Goal: Task Accomplishment & Management: Complete application form

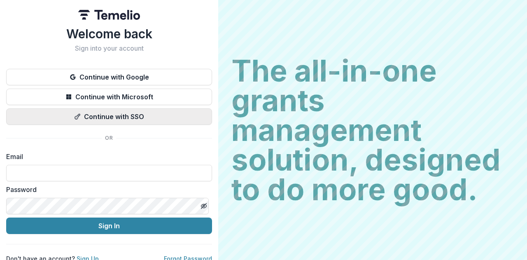
click at [134, 112] on button "Continue with SSO" at bounding box center [109, 116] width 206 height 16
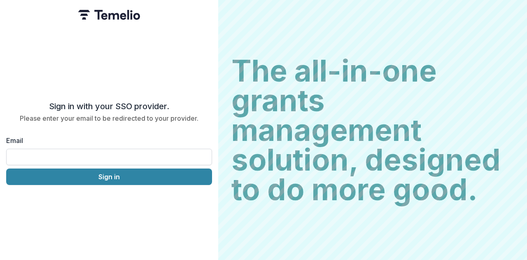
click at [75, 152] on input "Email" at bounding box center [109, 157] width 206 height 16
type input "**********"
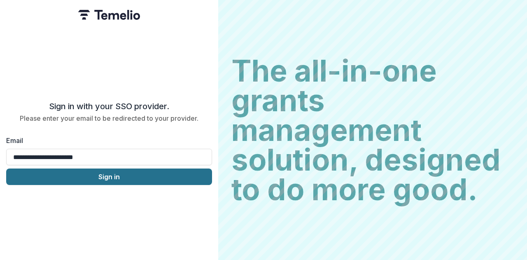
click at [135, 177] on button "Sign in" at bounding box center [109, 176] width 206 height 16
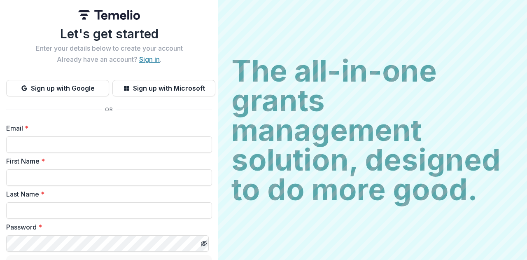
click at [142, 56] on link "Sign in" at bounding box center [149, 59] width 21 height 8
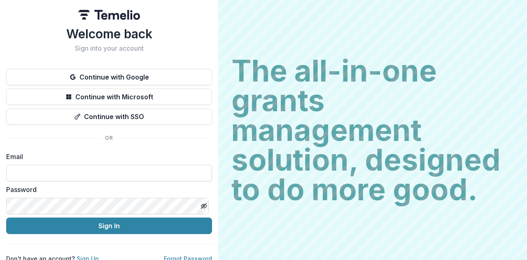
click at [71, 173] on input at bounding box center [109, 173] width 206 height 16
type input "**********"
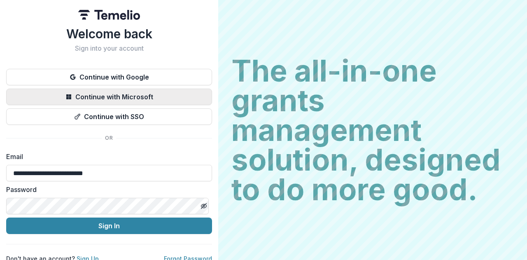
click at [127, 96] on button "Continue with Microsoft" at bounding box center [109, 97] width 206 height 16
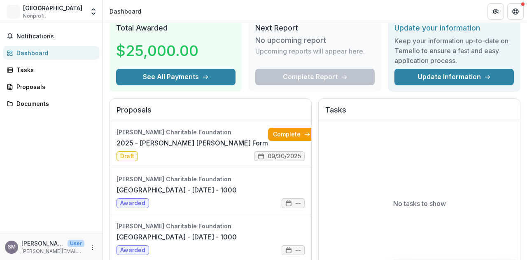
scroll to position [82, 0]
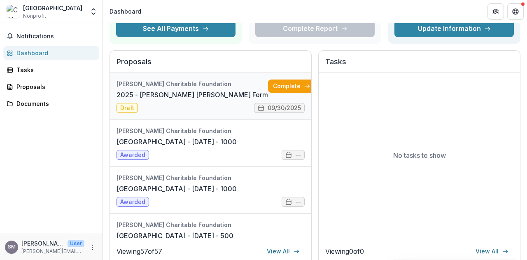
click at [215, 90] on link "2025 - [PERSON_NAME] [PERSON_NAME] Form" at bounding box center [193, 95] width 152 height 10
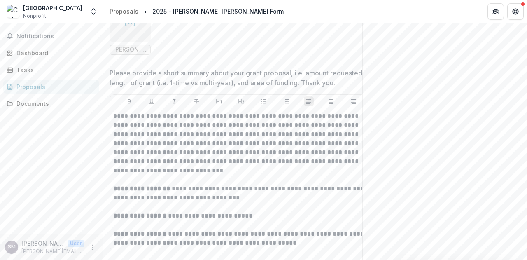
scroll to position [288, 0]
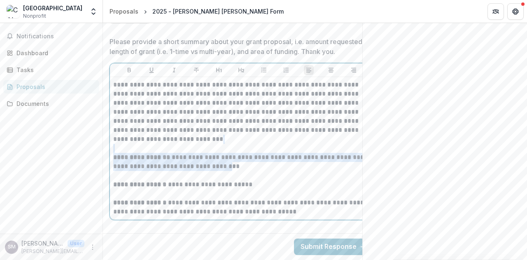
drag, startPoint x: 224, startPoint y: 149, endPoint x: 224, endPoint y: 163, distance: 13.2
click at [225, 162] on p "**********" at bounding box center [241, 130] width 257 height 100
click at [224, 163] on p "**********" at bounding box center [241, 130] width 257 height 100
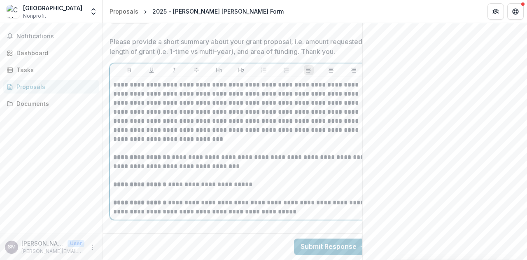
click at [193, 158] on p "**********" at bounding box center [241, 130] width 257 height 100
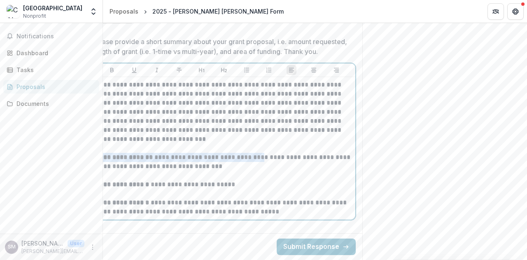
scroll to position [0, 0]
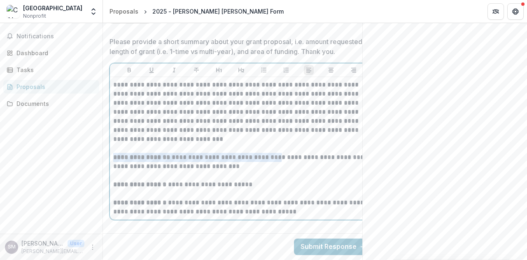
drag, startPoint x: 284, startPoint y: 152, endPoint x: 74, endPoint y: 149, distance: 210.1
click at [74, 149] on main "**********" at bounding box center [263, 141] width 527 height 237
click at [177, 161] on p "**********" at bounding box center [241, 130] width 257 height 100
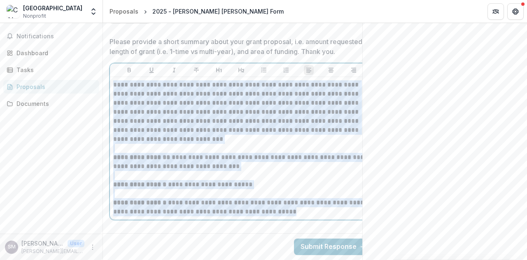
scroll to position [0, 20]
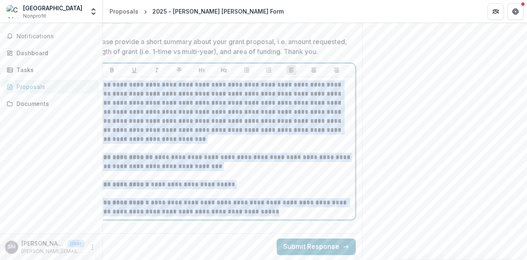
drag, startPoint x: 114, startPoint y: 81, endPoint x: 379, endPoint y: 272, distance: 326.6
click at [379, 259] on html "**********" at bounding box center [263, 130] width 527 height 260
copy div "**********"
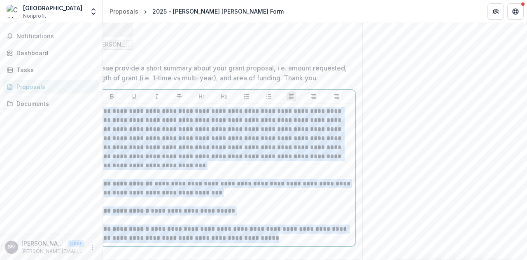
scroll to position [290, 0]
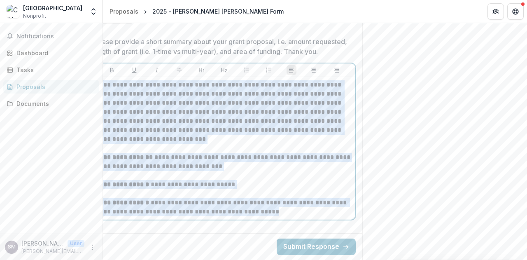
copy div "**********"
click at [314, 241] on button "Submit Response" at bounding box center [316, 246] width 79 height 16
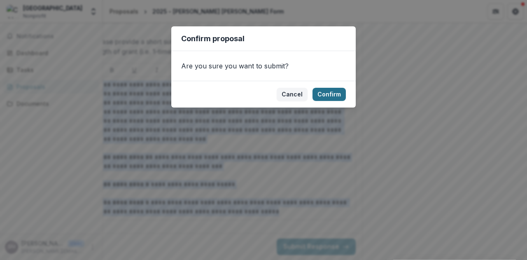
click at [320, 93] on button "Confirm" at bounding box center [329, 94] width 33 height 13
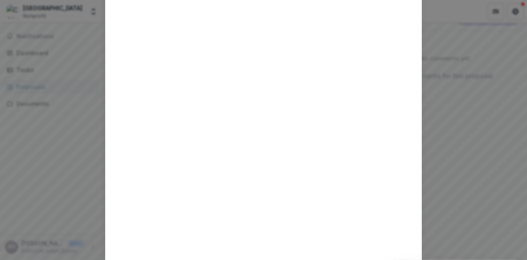
scroll to position [0, 0]
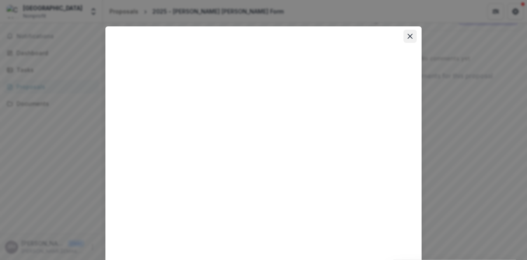
click at [408, 34] on icon "Close" at bounding box center [410, 36] width 5 height 5
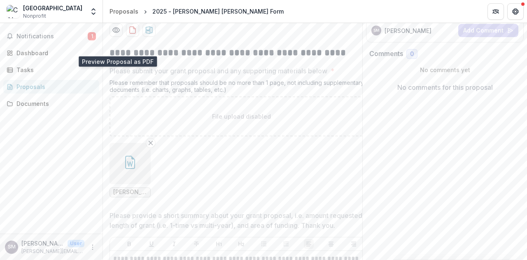
scroll to position [45, 0]
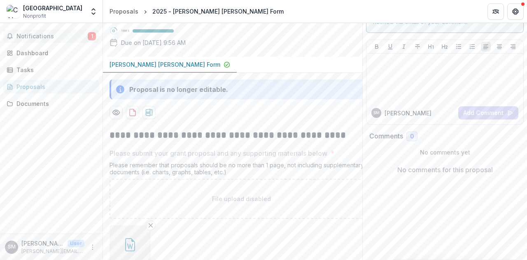
click at [43, 37] on span "Notifications" at bounding box center [51, 36] width 71 height 7
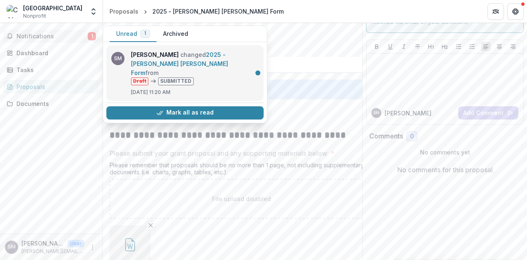
click at [175, 57] on link "2025 - [PERSON_NAME] [PERSON_NAME] Form" at bounding box center [179, 63] width 97 height 25
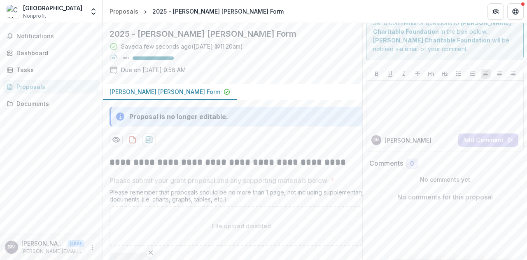
scroll to position [41, 0]
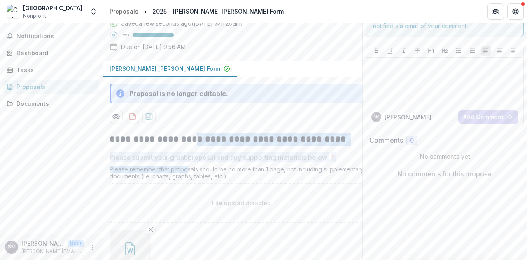
drag, startPoint x: 185, startPoint y: 138, endPoint x: 186, endPoint y: 164, distance: 26.4
click at [186, 164] on div "Please submit your grant proposal and any supporting materials below * Please r…" at bounding box center [242, 221] width 264 height 138
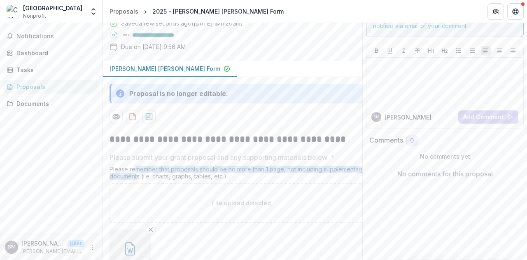
drag, startPoint x: 135, startPoint y: 167, endPoint x: 138, endPoint y: 179, distance: 12.1
click at [138, 179] on div "Please remember that proposals should be no more than 1 page, not including sup…" at bounding box center [242, 174] width 264 height 17
click at [192, 175] on div "Please remember that proposals should be no more than 1 page, not including sup…" at bounding box center [242, 174] width 264 height 17
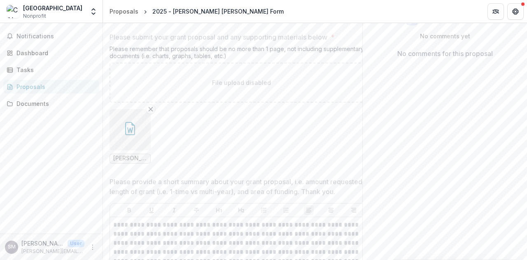
scroll to position [152, 0]
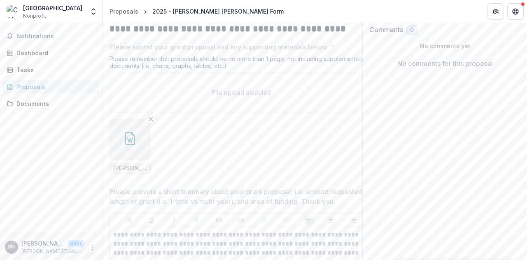
click at [135, 149] on button "button" at bounding box center [130, 139] width 41 height 41
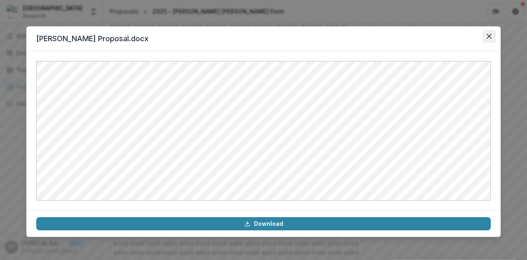
click at [491, 35] on icon "Close" at bounding box center [489, 36] width 5 height 5
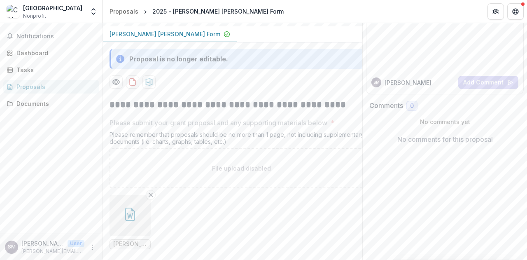
scroll to position [124, 0]
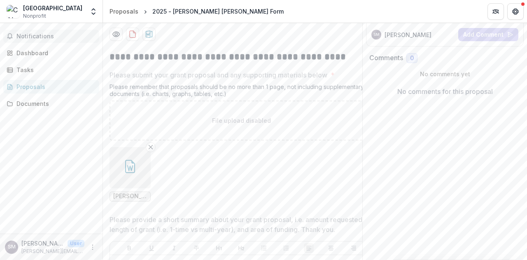
click at [54, 36] on span "Notifications" at bounding box center [55, 36] width 79 height 7
click at [46, 46] on link "Dashboard" at bounding box center [51, 53] width 96 height 14
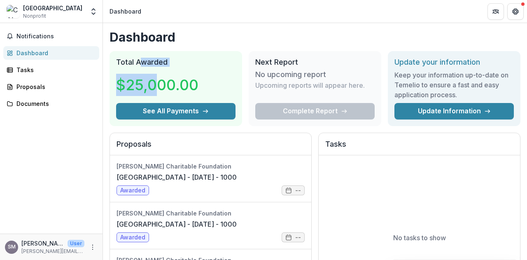
drag, startPoint x: 145, startPoint y: 62, endPoint x: 165, endPoint y: 77, distance: 24.6
click at [163, 74] on div "Total Awarded $25,000.00 See All Payments" at bounding box center [176, 88] width 133 height 75
click at [137, 146] on h2 "Proposals" at bounding box center [211, 148] width 188 height 16
click at [237, 182] on link "[GEOGRAPHIC_DATA] - [DATE] - 1000" at bounding box center [177, 177] width 120 height 10
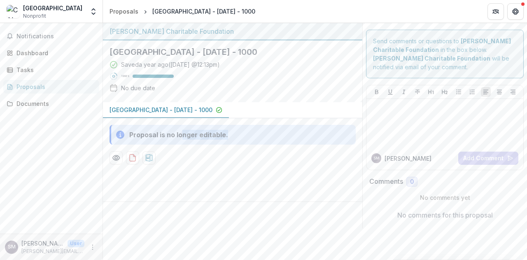
drag, startPoint x: 180, startPoint y: 134, endPoint x: 235, endPoint y: 139, distance: 54.6
click at [235, 139] on div "Proposal is no longer editable." at bounding box center [233, 135] width 246 height 20
drag, startPoint x: 110, startPoint y: 87, endPoint x: 121, endPoint y: 84, distance: 11.1
click at [112, 87] on icon at bounding box center [114, 88] width 8 height 8
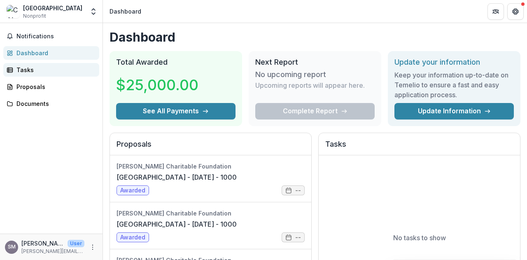
click at [34, 68] on div "Tasks" at bounding box center [54, 69] width 76 height 9
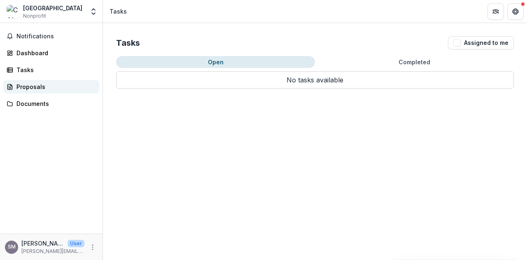
click at [34, 82] on div "Proposals" at bounding box center [54, 86] width 76 height 9
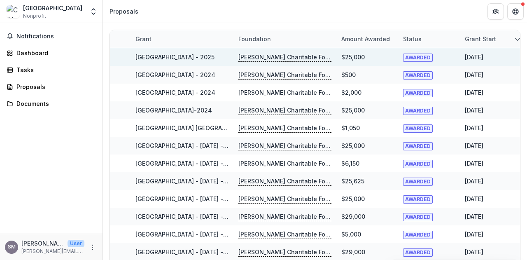
drag, startPoint x: 489, startPoint y: 56, endPoint x: 419, endPoint y: 65, distance: 70.1
click at [421, 63] on div "[GEOGRAPHIC_DATA] - 2025 [PERSON_NAME] Charitable Foundation $25,000 AWARDED [D…" at bounding box center [408, 57] width 597 height 18
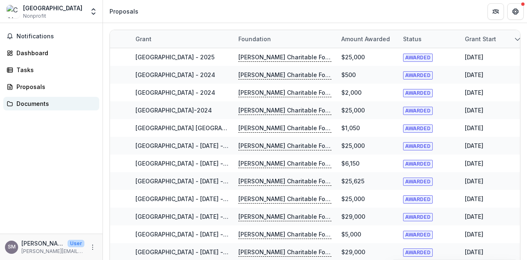
click at [18, 104] on div "Documents" at bounding box center [54, 103] width 76 height 9
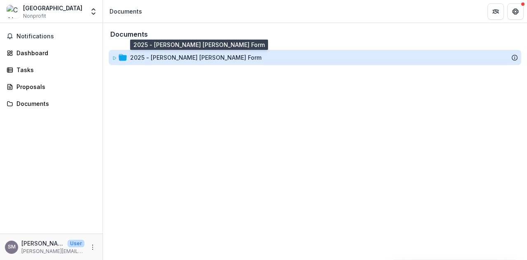
click at [198, 56] on div "2025 - [PERSON_NAME] [PERSON_NAME] Form" at bounding box center [195, 57] width 131 height 9
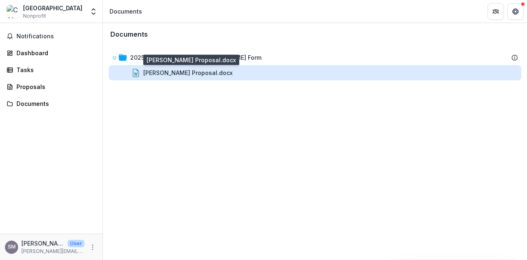
click at [206, 74] on div "[PERSON_NAME] Proposal.docx" at bounding box center [187, 72] width 89 height 9
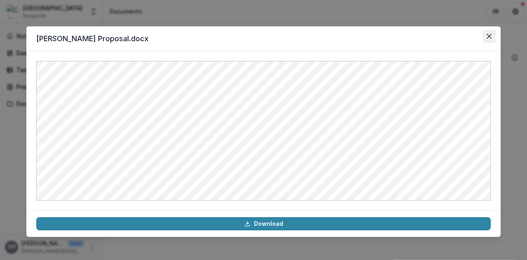
click at [491, 34] on icon "Close" at bounding box center [489, 36] width 5 height 5
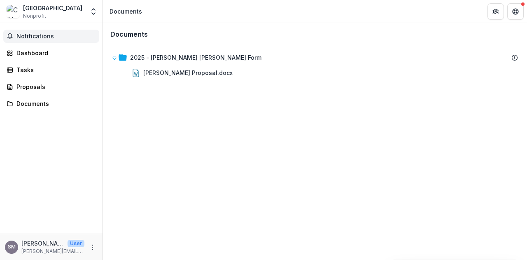
click at [52, 30] on button "Notifications" at bounding box center [51, 36] width 96 height 13
click at [512, 16] on button "Get Help" at bounding box center [515, 11] width 16 height 16
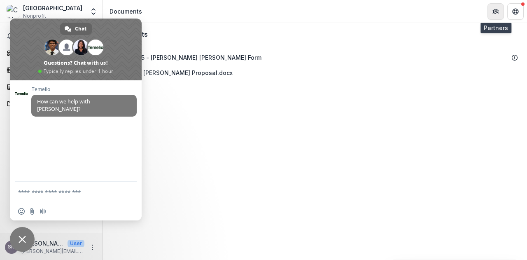
click at [493, 12] on icon "Partners" at bounding box center [496, 11] width 7 height 7
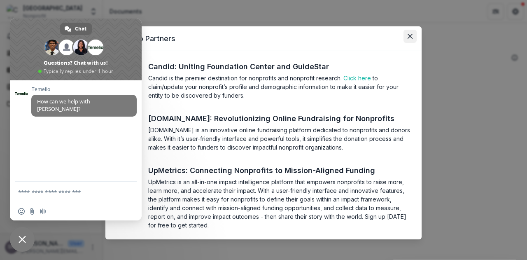
click at [412, 34] on button "Close" at bounding box center [410, 36] width 13 height 13
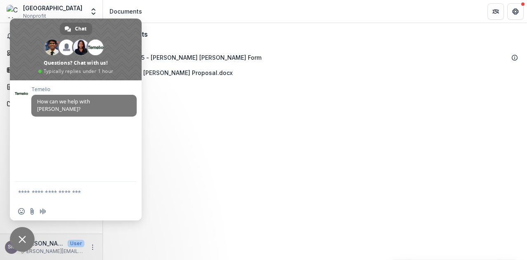
click at [275, 30] on div "Documents" at bounding box center [315, 34] width 423 height 21
click at [22, 232] on span "Close chat" at bounding box center [22, 239] width 25 height 25
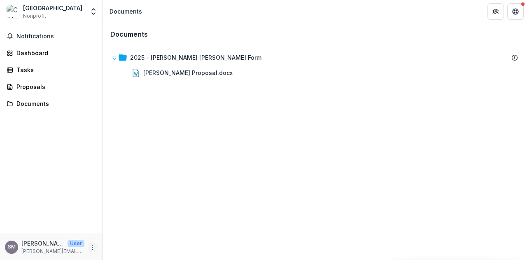
click at [91, 248] on icon "More" at bounding box center [92, 247] width 7 height 7
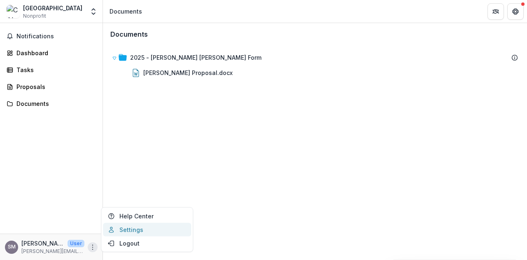
click at [157, 231] on link "Settings" at bounding box center [147, 230] width 88 height 14
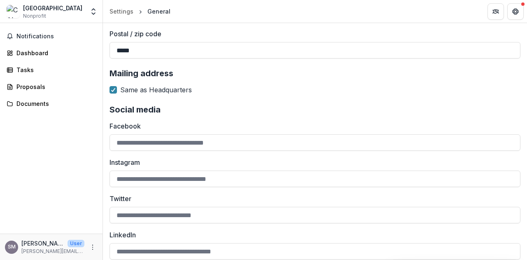
scroll to position [971, 0]
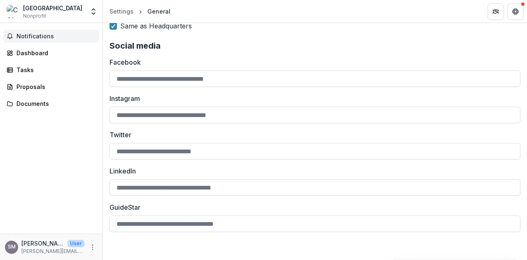
click at [37, 35] on span "Notifications" at bounding box center [55, 36] width 79 height 7
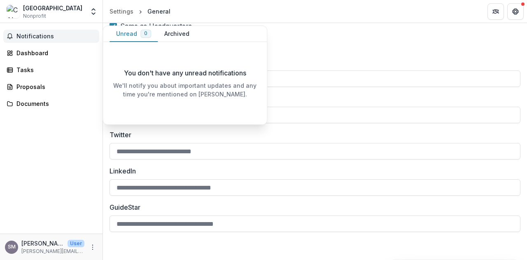
click at [40, 10] on div "[GEOGRAPHIC_DATA]" at bounding box center [52, 8] width 59 height 9
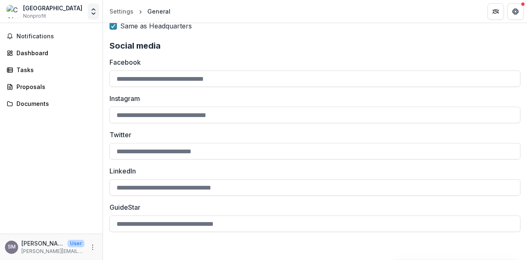
click at [92, 11] on icon "Open entity switcher" at bounding box center [93, 11] width 8 height 8
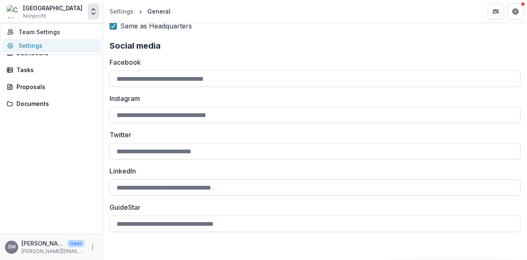
click at [62, 40] on link "Settings" at bounding box center [51, 46] width 99 height 14
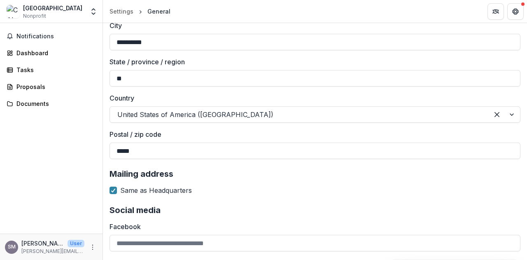
scroll to position [806, 0]
